Goal: Use online tool/utility: Utilize a website feature to perform a specific function

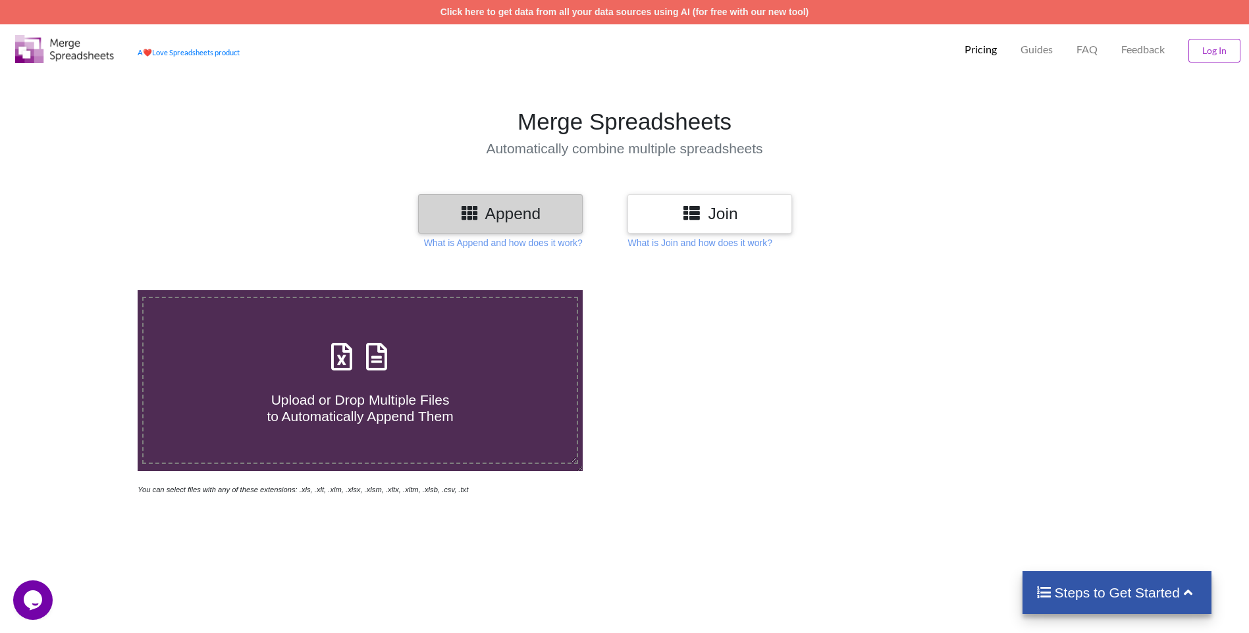
click at [510, 221] on h3 "Append" at bounding box center [500, 213] width 145 height 19
click at [370, 413] on span "Upload or Drop Multiple Files to Automatically Append Them" at bounding box center [360, 408] width 186 height 32
click at [90, 290] on input "Upload or Drop Multiple Files to Automatically Append Them" at bounding box center [90, 290] width 0 height 0
type input "C:\fakepath\peddapalli TD REAGENTS -MASTER INDENT FORMAT FOR 3RD QTR (OCTOBER-[…"
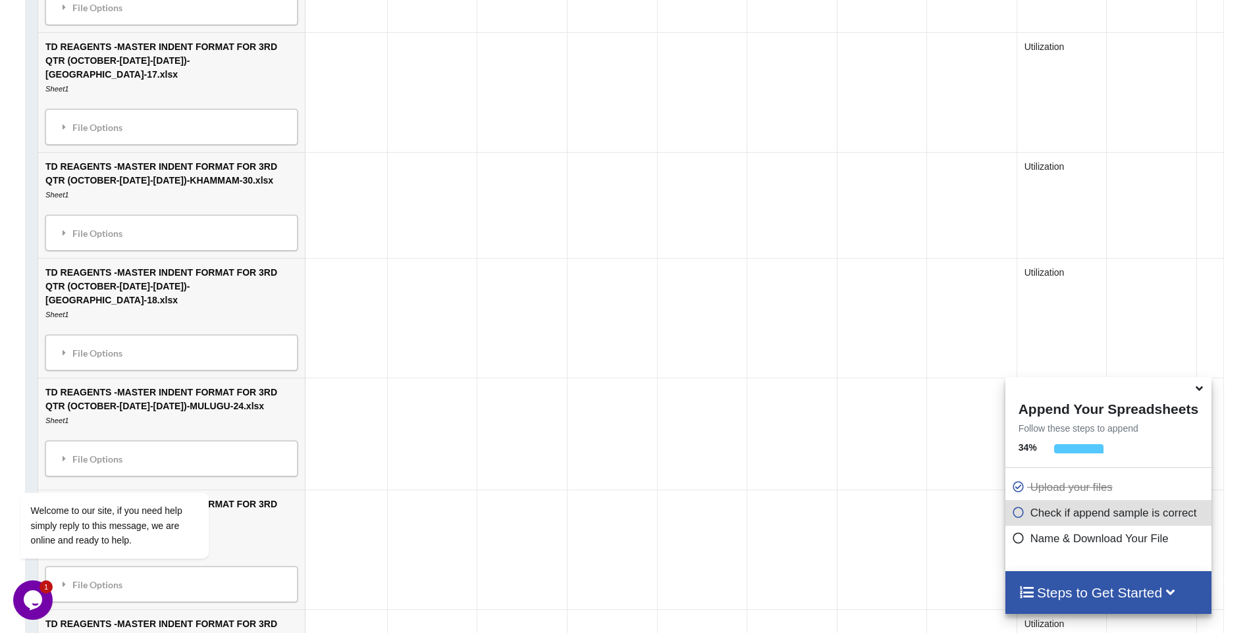
scroll to position [2795, 0]
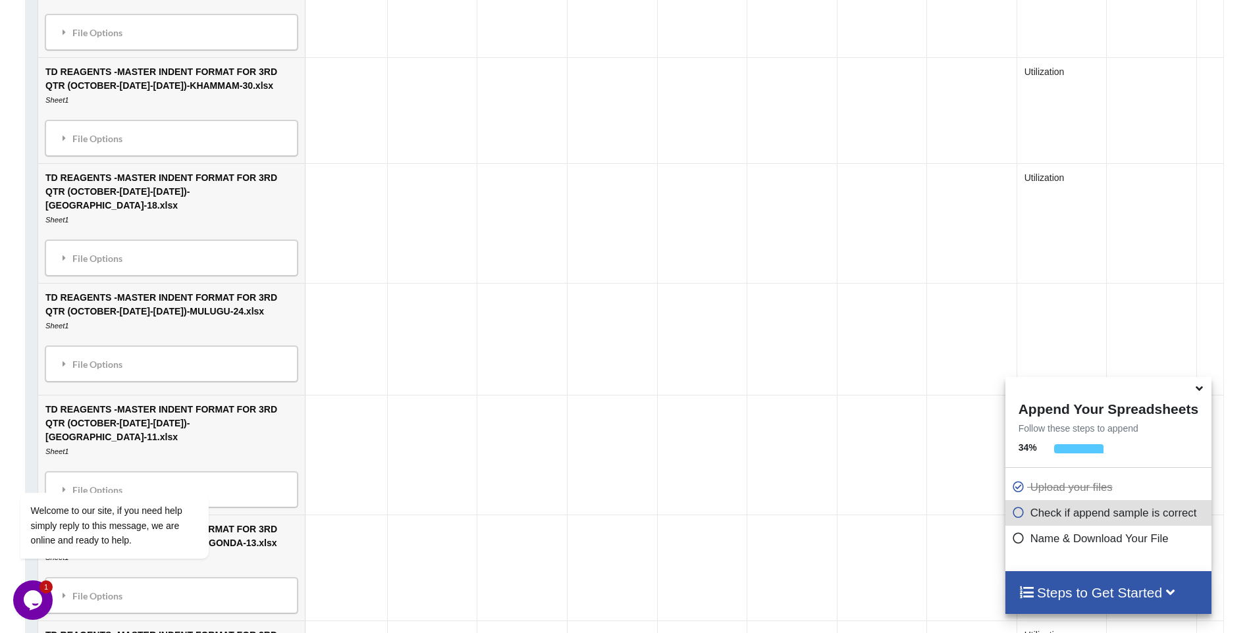
click at [1201, 392] on icon at bounding box center [1200, 387] width 14 height 12
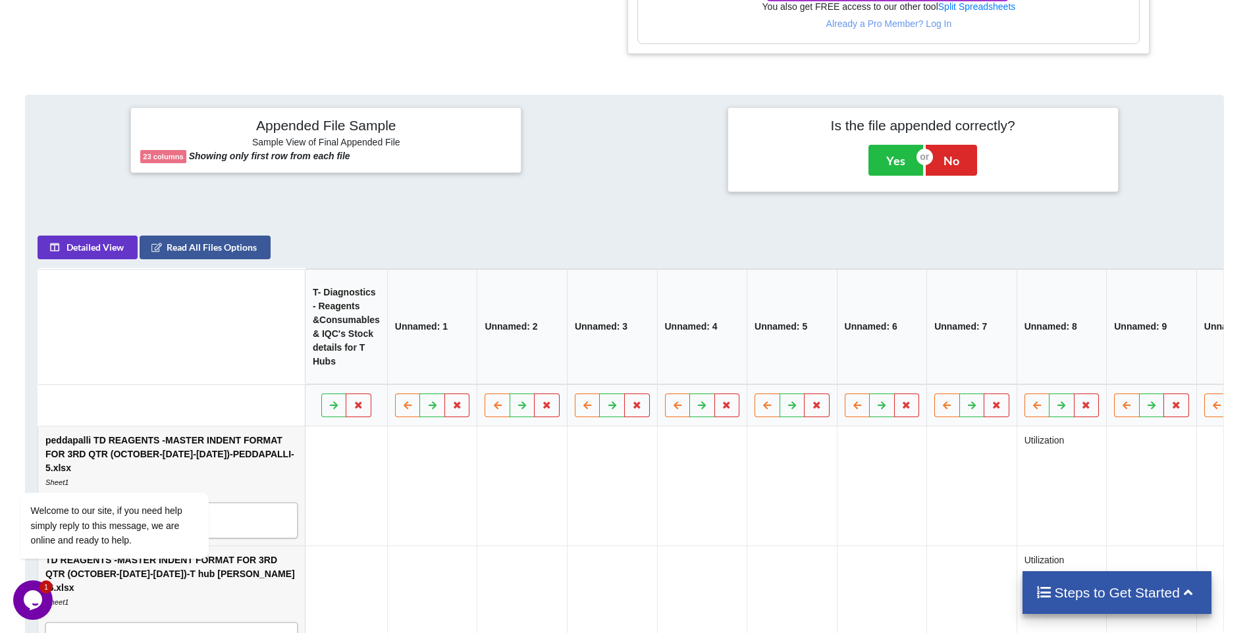
scroll to position [724, 0]
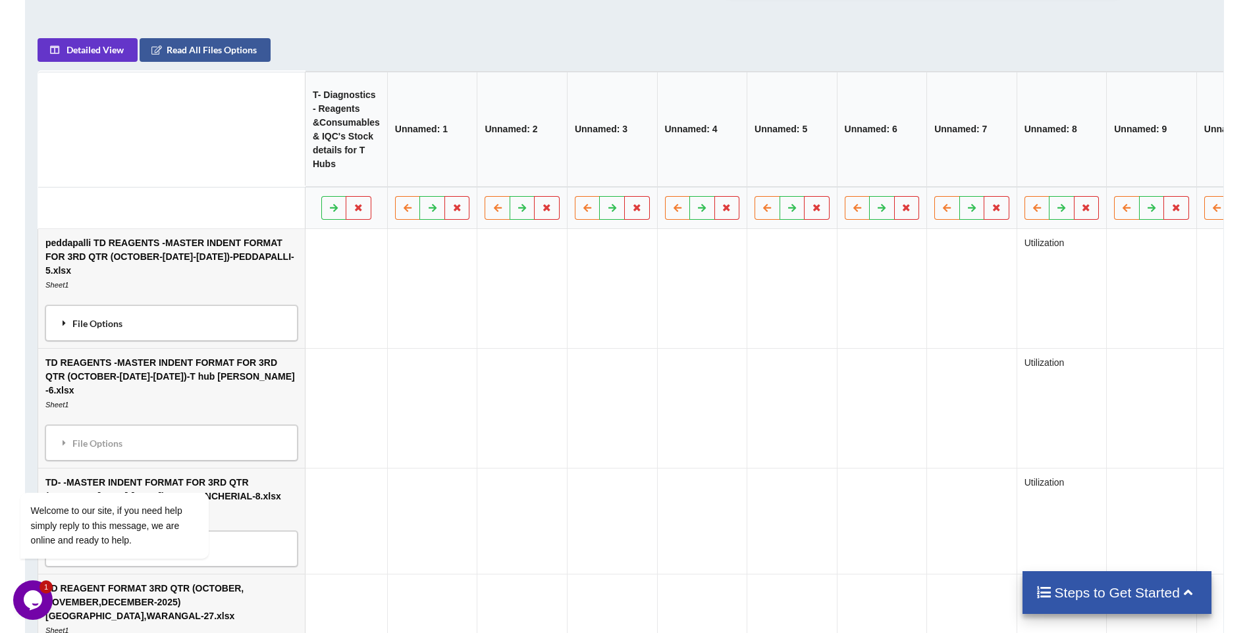
click at [152, 325] on div "File Options" at bounding box center [171, 324] width 244 height 28
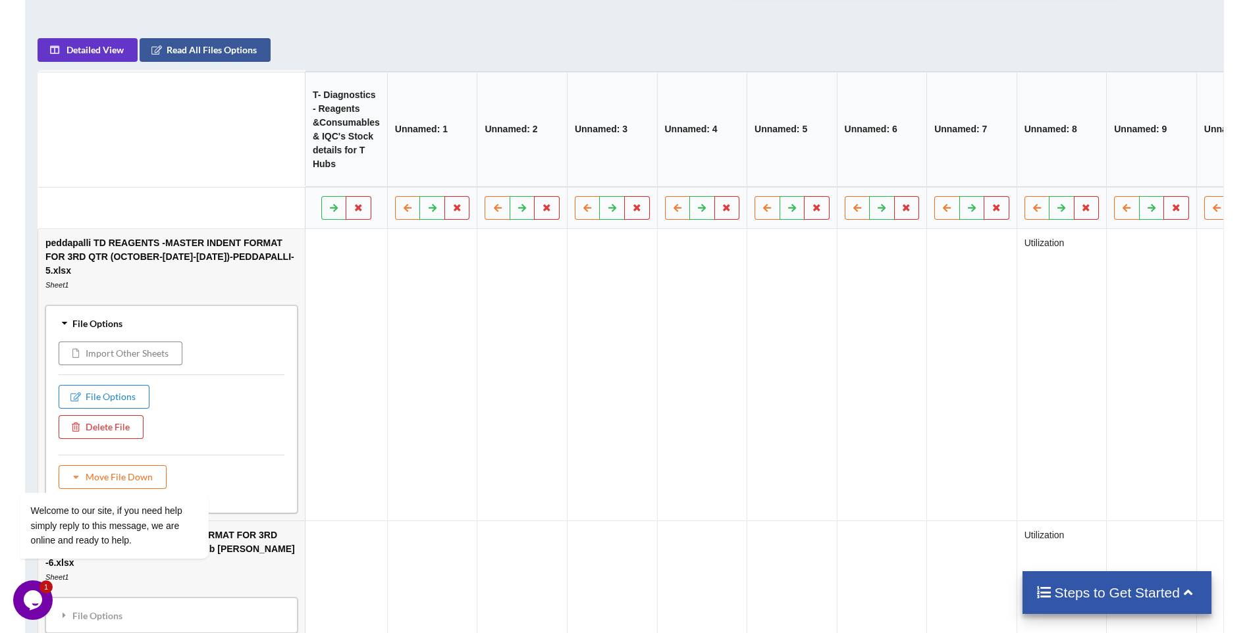
click at [142, 362] on button "Import Other Sheets" at bounding box center [121, 354] width 124 height 24
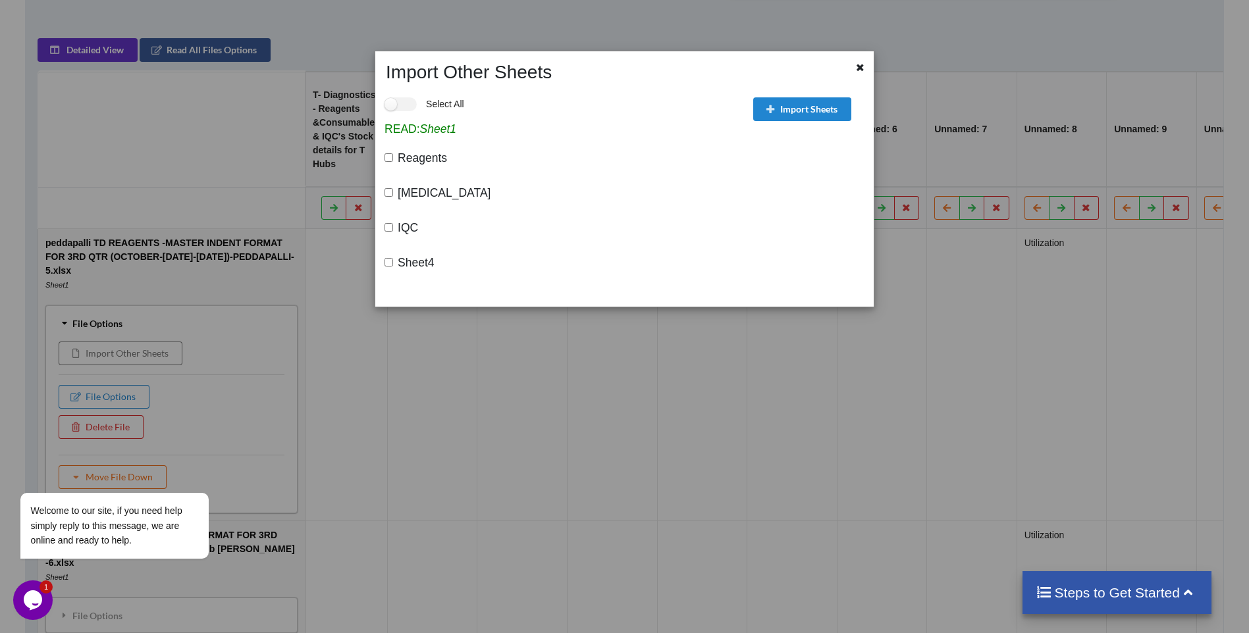
click at [390, 194] on input "[MEDICAL_DATA]" at bounding box center [389, 192] width 9 height 9
checkbox input "true"
click at [388, 238] on div "IQC" at bounding box center [566, 230] width 362 height 35
click at [390, 227] on input "IQC" at bounding box center [389, 227] width 9 height 9
checkbox input "true"
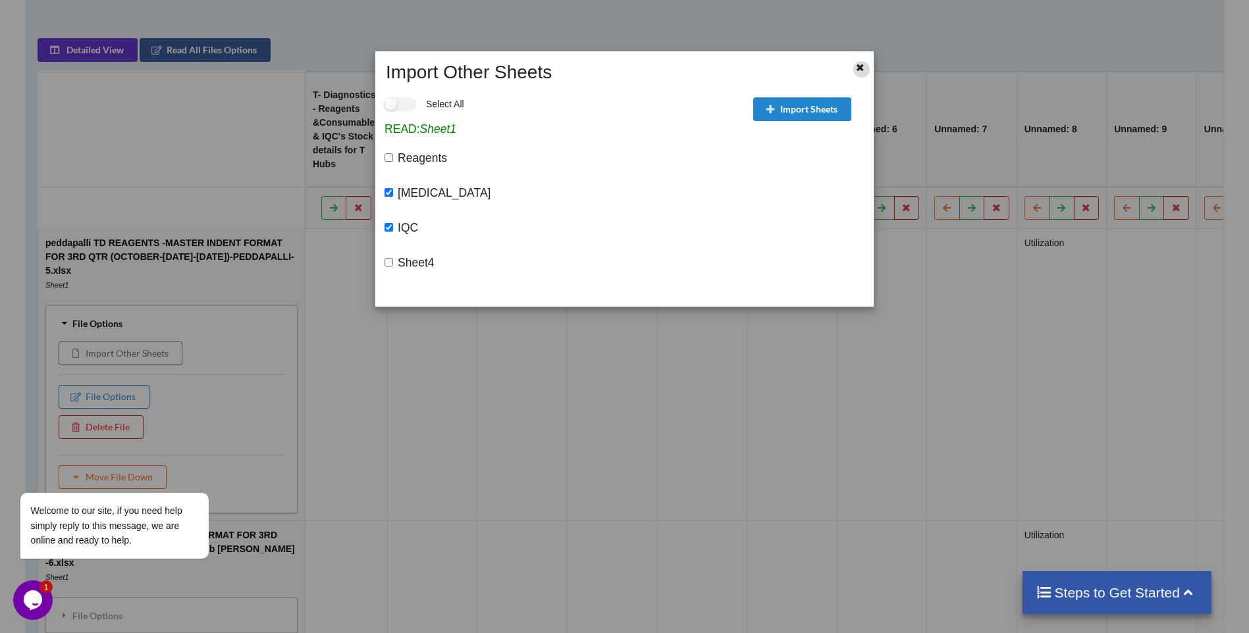
click at [857, 68] on icon at bounding box center [860, 65] width 11 height 9
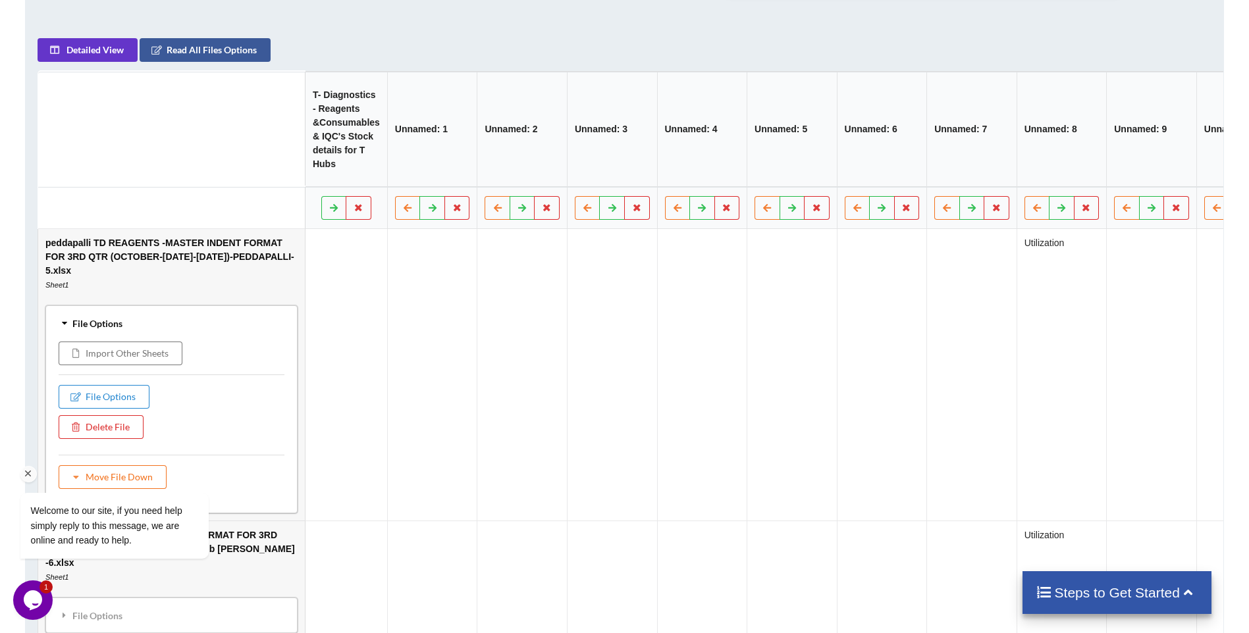
click at [115, 402] on div "Welcome to our site, if you need help simply reply to this message, we are onli…" at bounding box center [131, 471] width 237 height 200
click at [128, 357] on button "Import Other Sheets" at bounding box center [121, 354] width 124 height 24
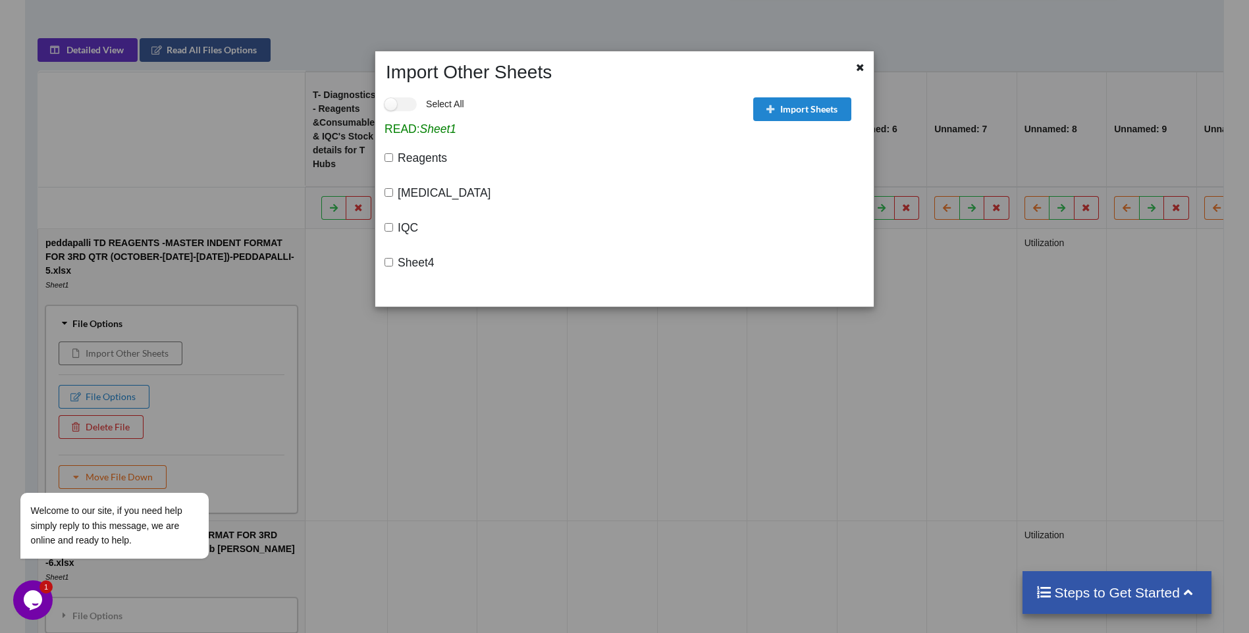
click at [388, 161] on input "Reagents" at bounding box center [389, 157] width 9 height 9
checkbox input "true"
click at [392, 198] on div "[MEDICAL_DATA]" at bounding box center [566, 195] width 362 height 35
click at [391, 194] on input "[MEDICAL_DATA]" at bounding box center [389, 192] width 9 height 9
checkbox input "true"
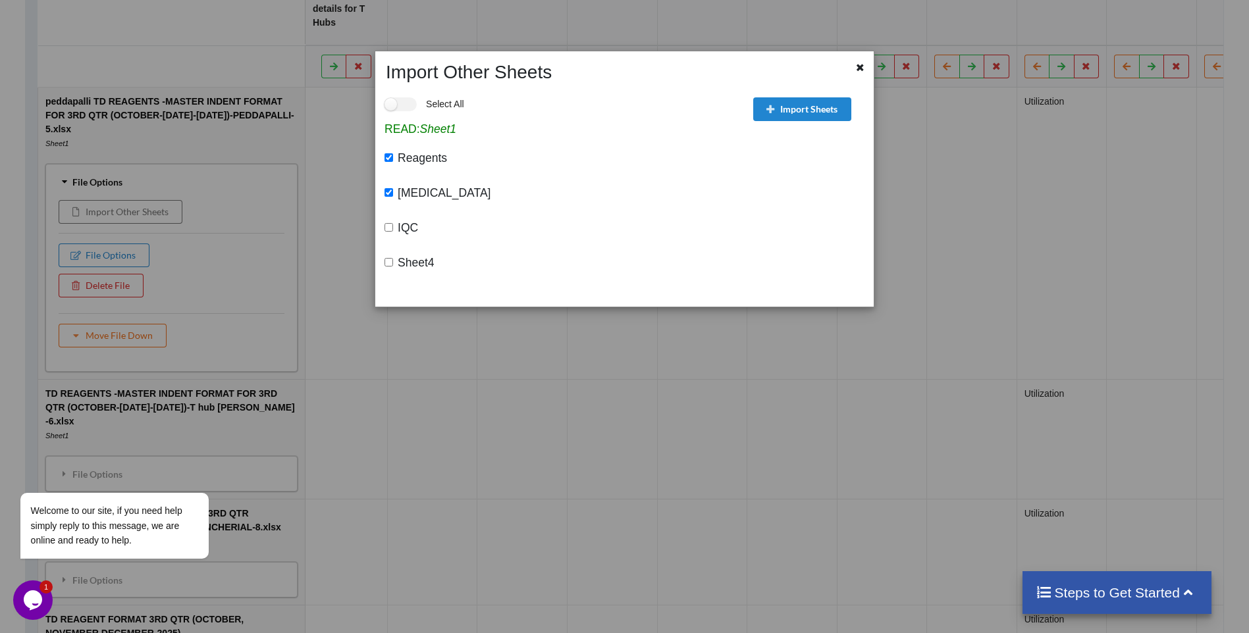
scroll to position [790, 0]
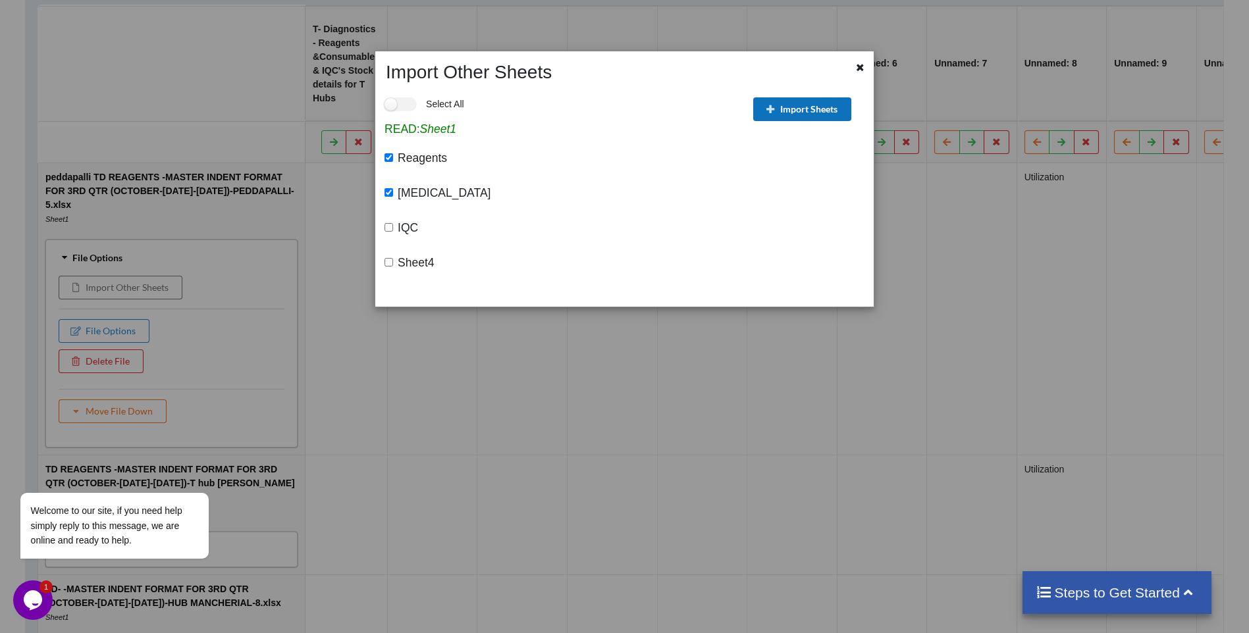
click at [784, 109] on button "Import Sheets" at bounding box center [802, 109] width 98 height 24
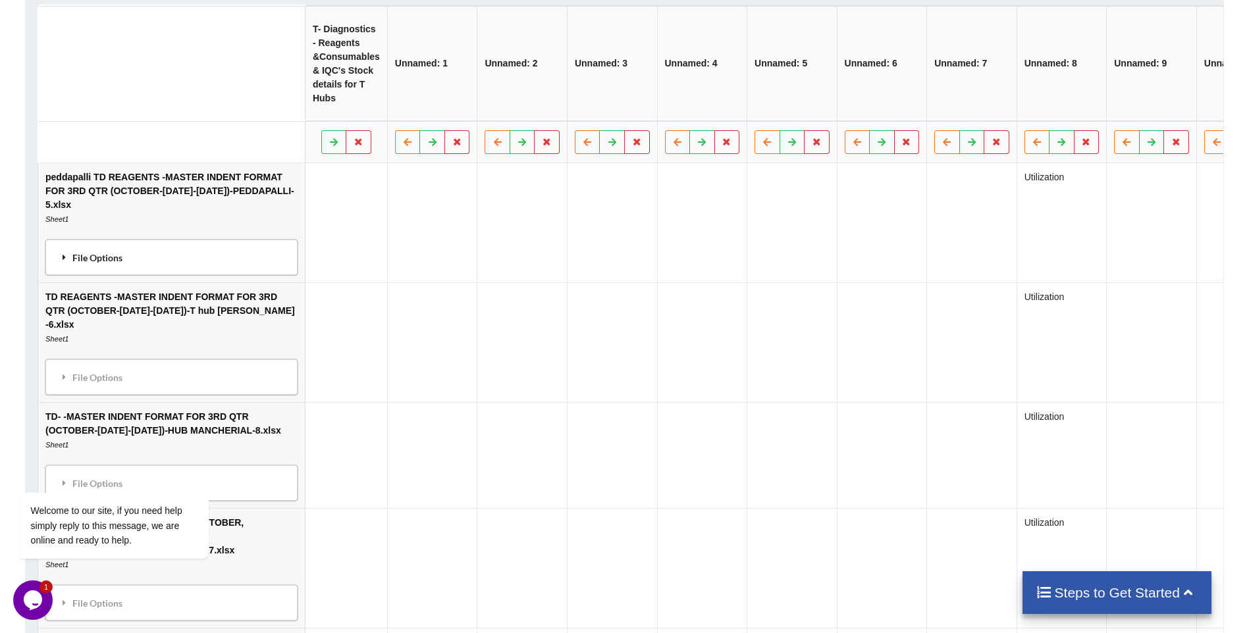
click at [186, 271] on div "File Options" at bounding box center [171, 258] width 244 height 28
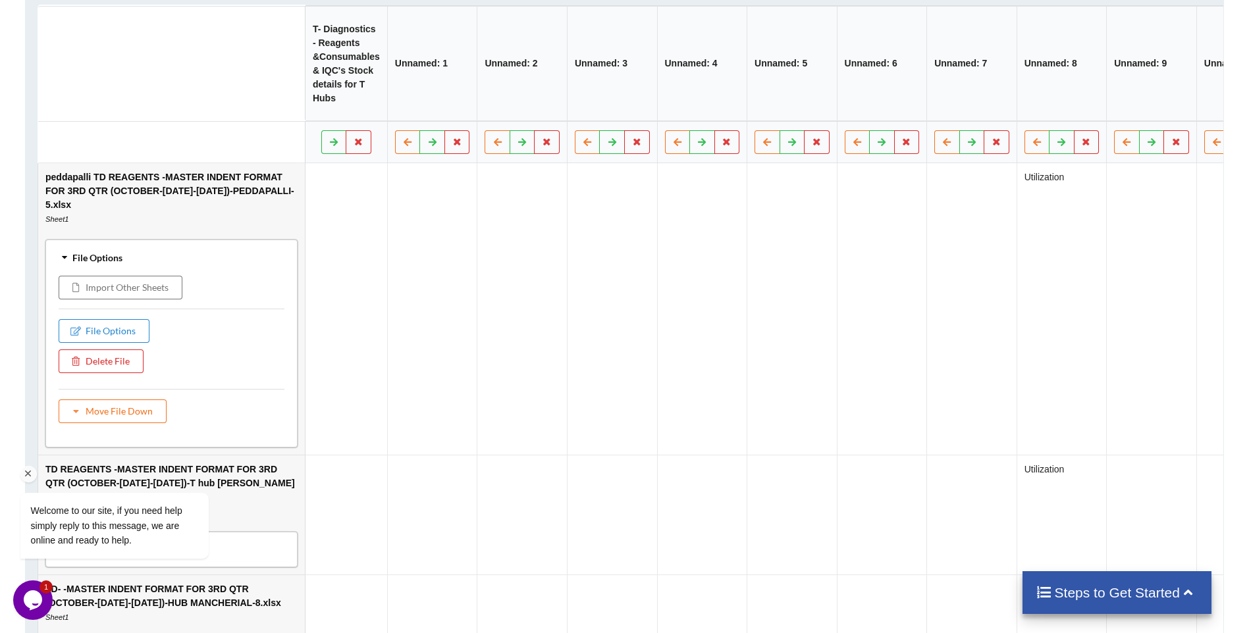
click at [119, 383] on div "Welcome to our site, if you need help simply reply to this message, we are onli…" at bounding box center [131, 471] width 237 height 200
click at [85, 378] on div "Welcome to our site, if you need help simply reply to this message, we are onli…" at bounding box center [131, 471] width 237 height 200
click at [78, 430] on div "Welcome to our site, if you need help simply reply to this message, we are onli…" at bounding box center [131, 471] width 237 height 200
click at [84, 343] on button "File Options" at bounding box center [104, 331] width 91 height 24
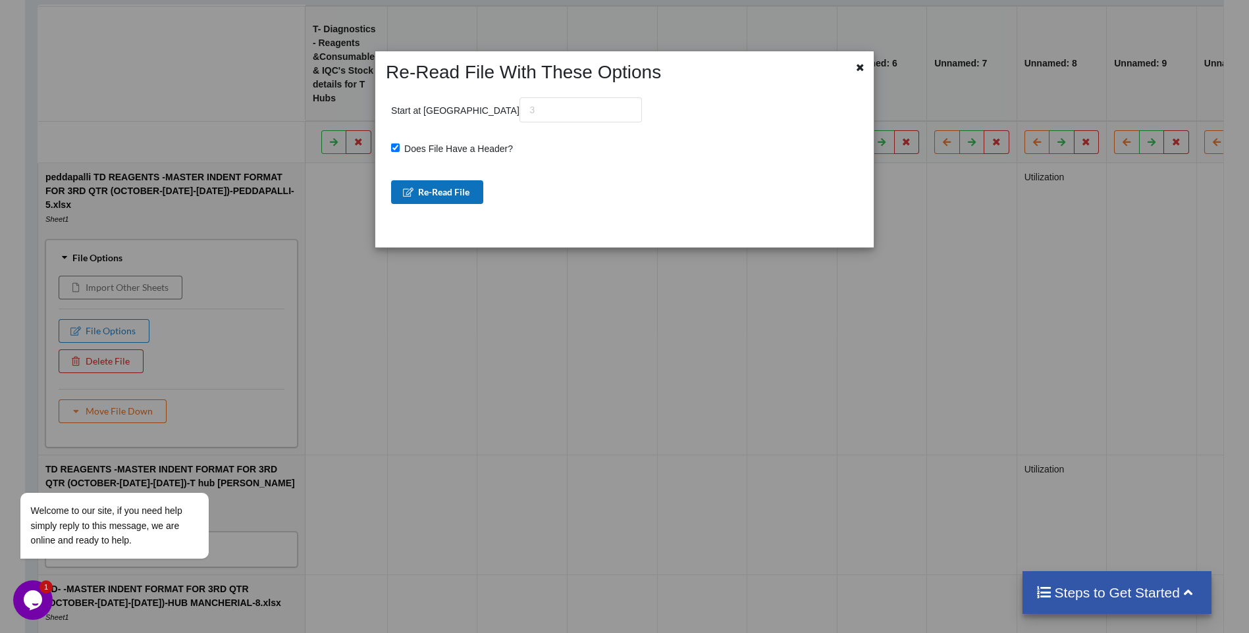
click at [426, 194] on button "Re-Read File" at bounding box center [437, 192] width 92 height 24
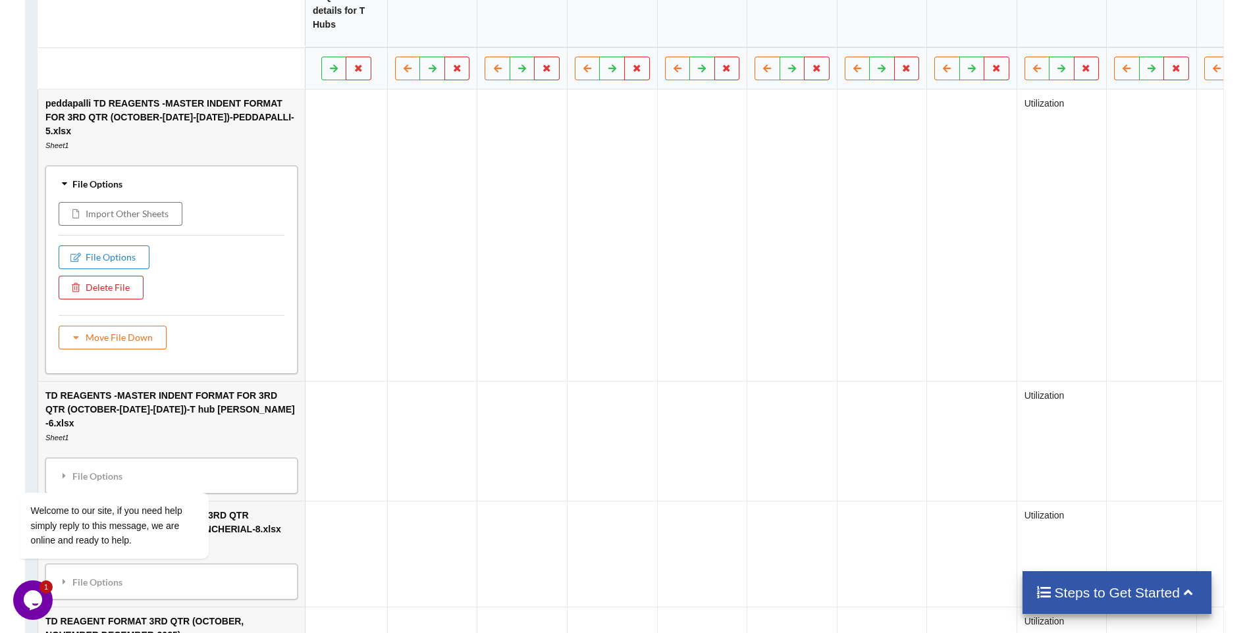
scroll to position [988, 0]
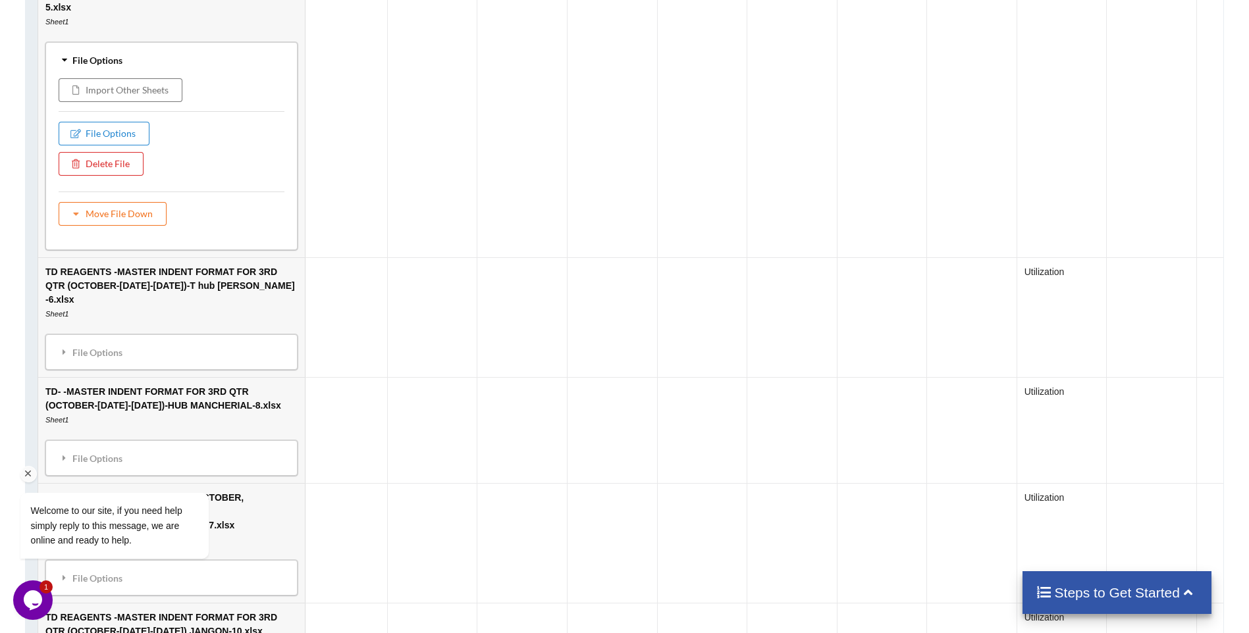
click at [132, 377] on div "Welcome to our site, if you need help simply reply to this message, we are onli…" at bounding box center [131, 471] width 237 height 200
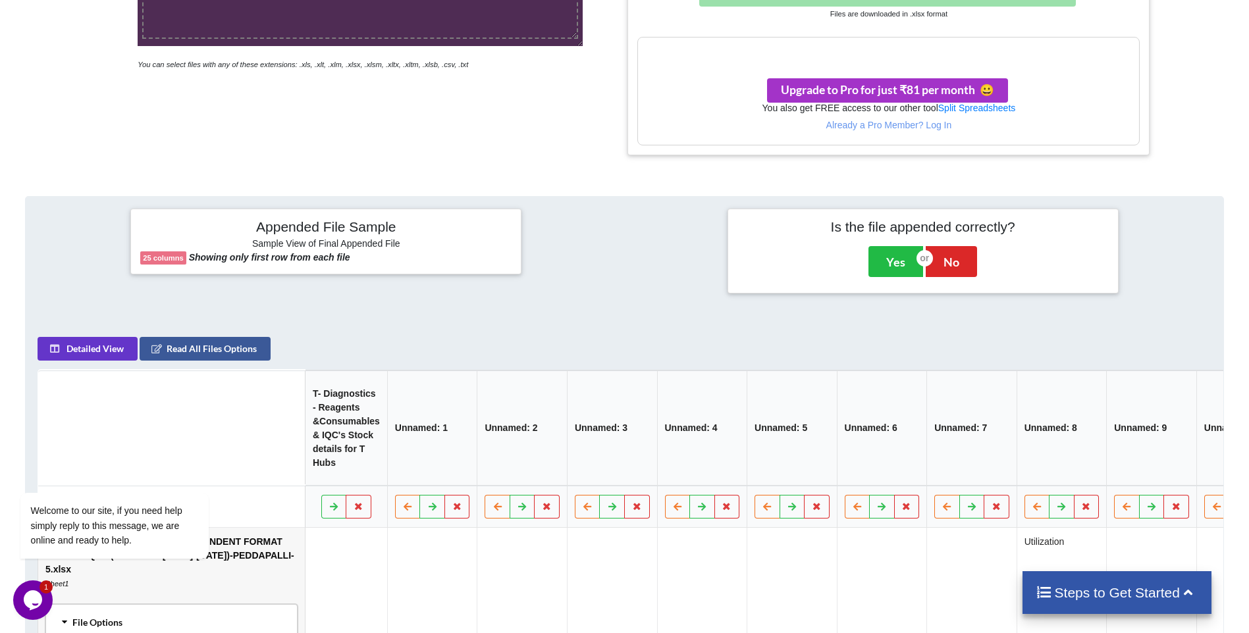
scroll to position [395, 0]
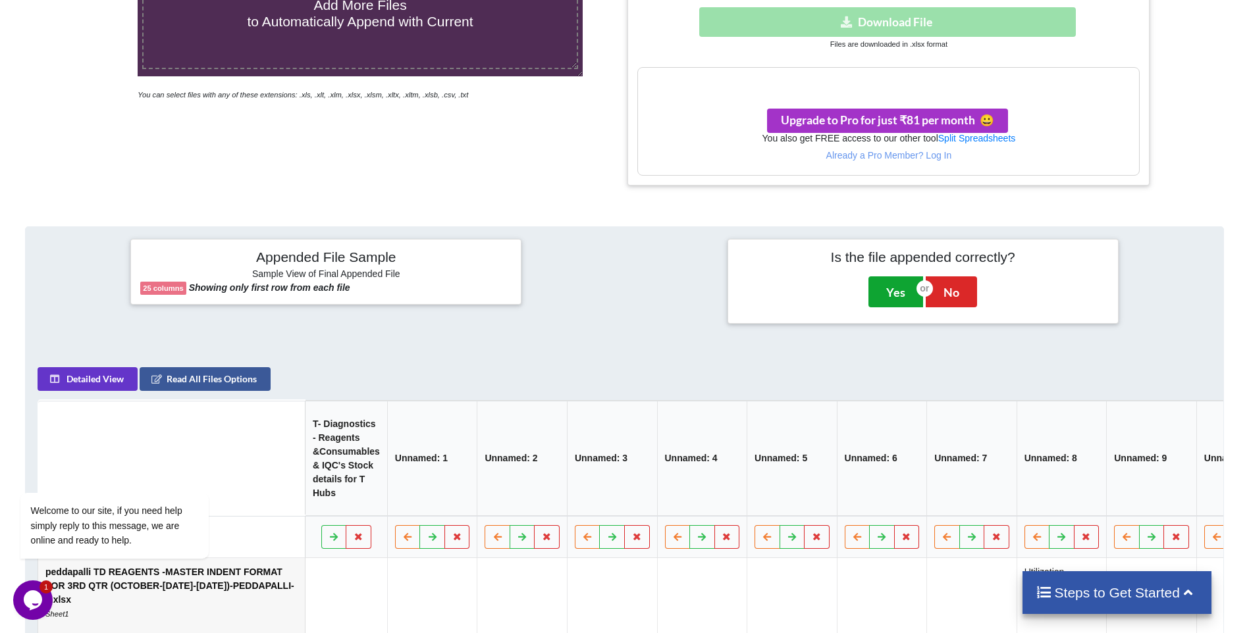
click at [894, 288] on button "Yes" at bounding box center [896, 292] width 55 height 30
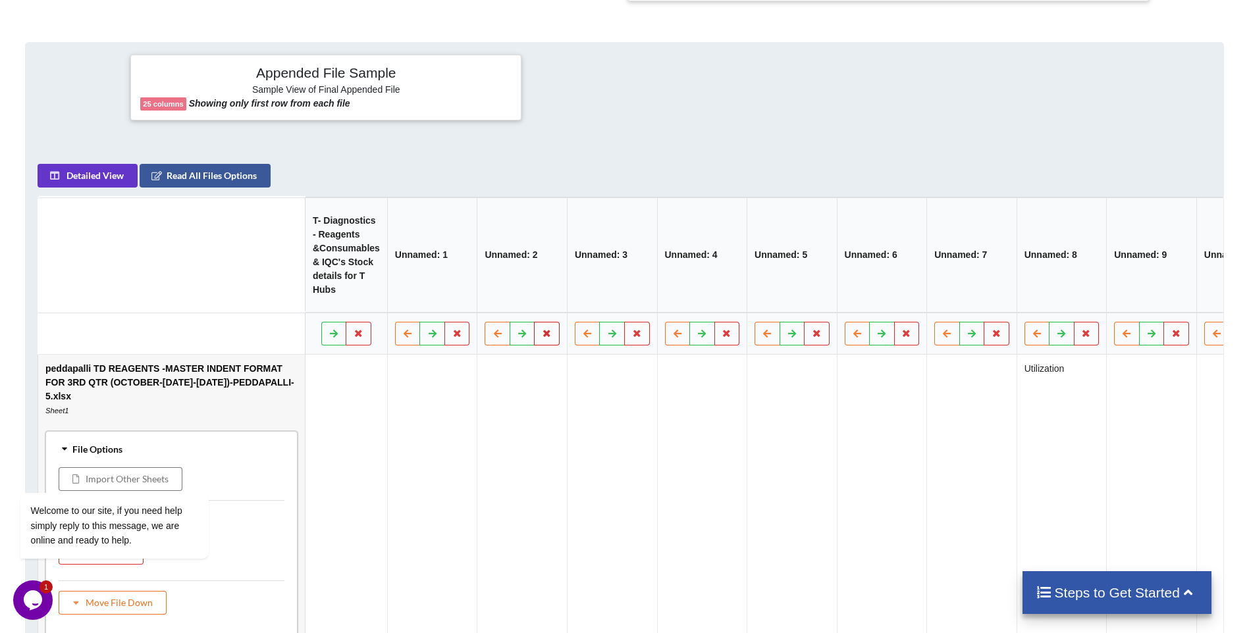
scroll to position [686, 0]
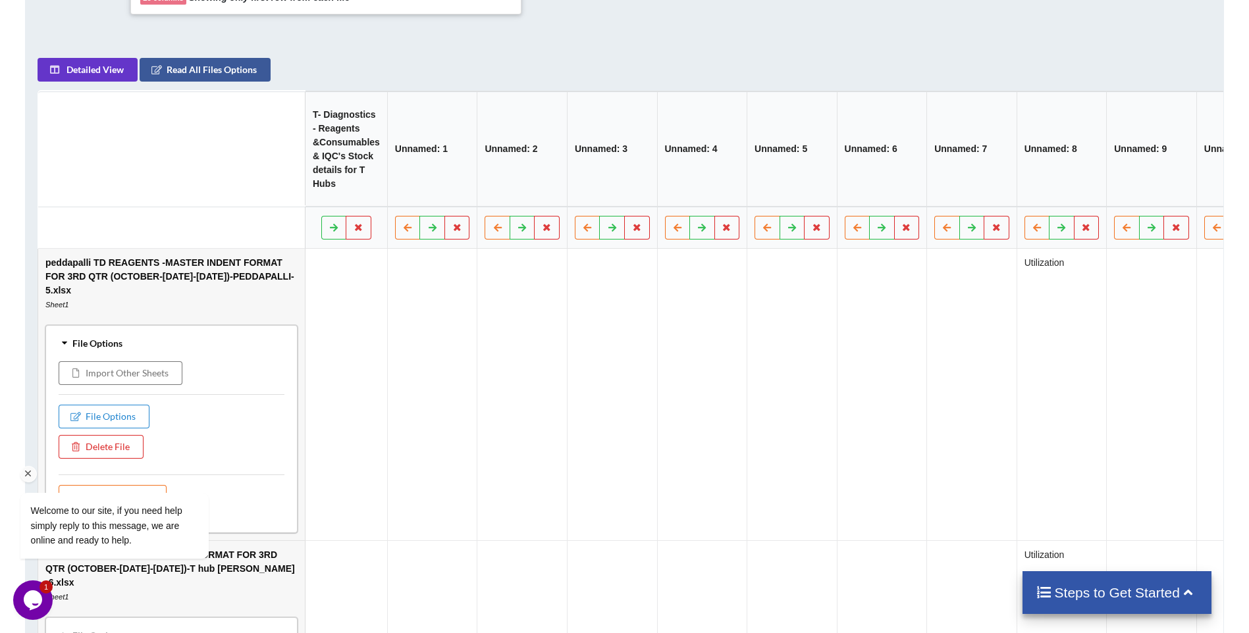
click at [111, 439] on div "Welcome to our site, if you need help simply reply to this message, we are onli…" at bounding box center [131, 471] width 237 height 200
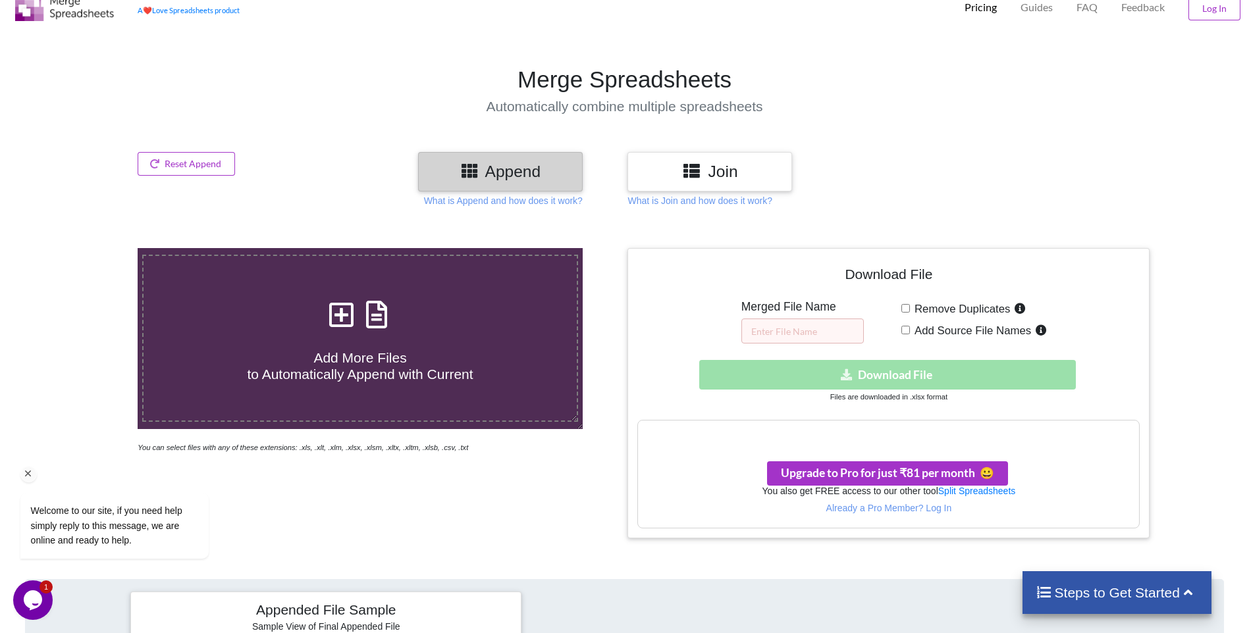
scroll to position [0, 0]
